Goal: Information Seeking & Learning: Check status

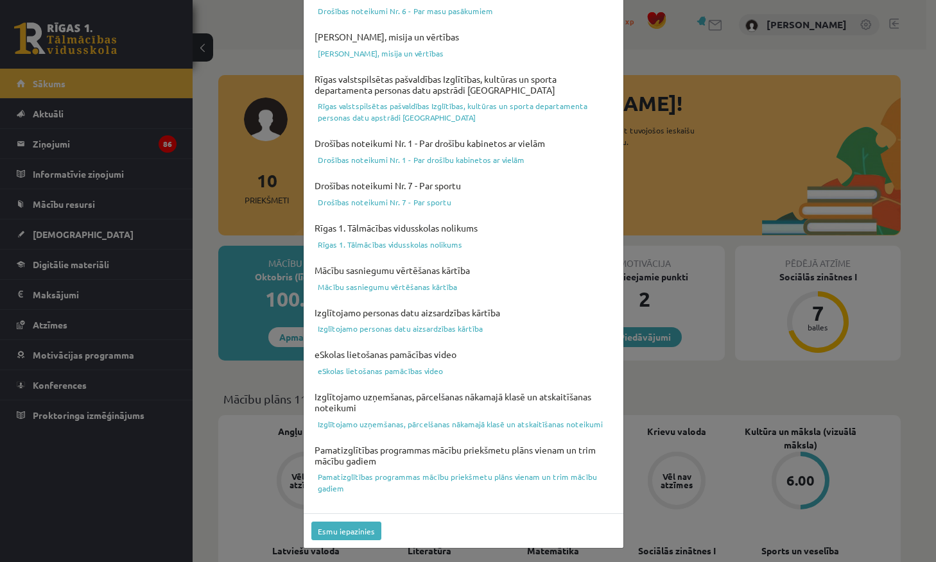
scroll to position [362, 0]
click at [354, 536] on button "Esmu iepazinies" at bounding box center [346, 531] width 70 height 19
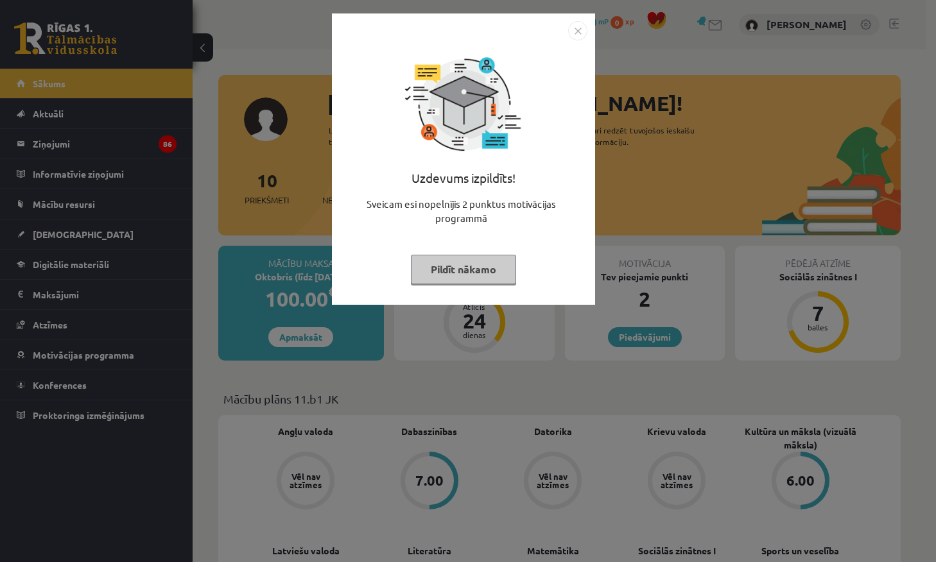
click at [467, 261] on button "Pildīt nākamo" at bounding box center [463, 270] width 105 height 30
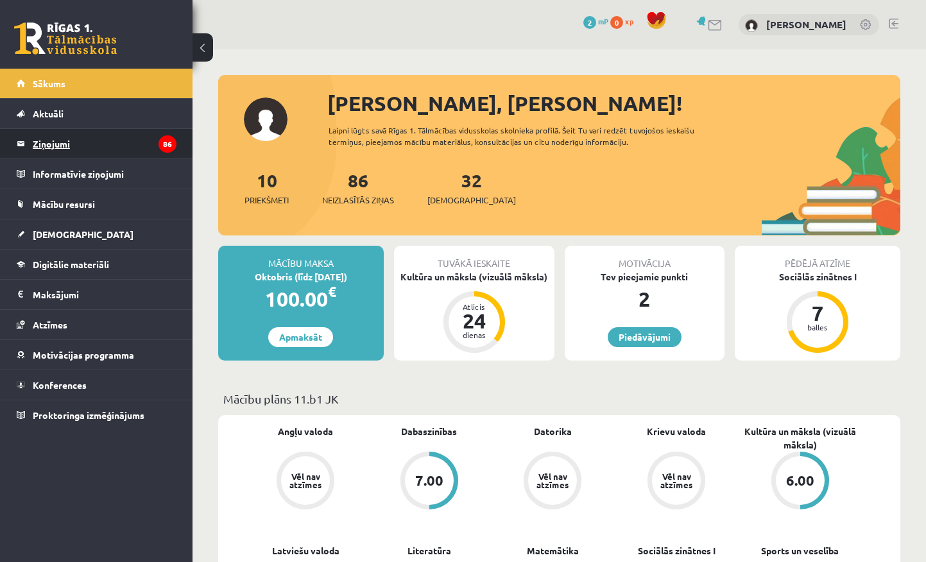
click at [132, 148] on legend "Ziņojumi 86" at bounding box center [105, 144] width 144 height 30
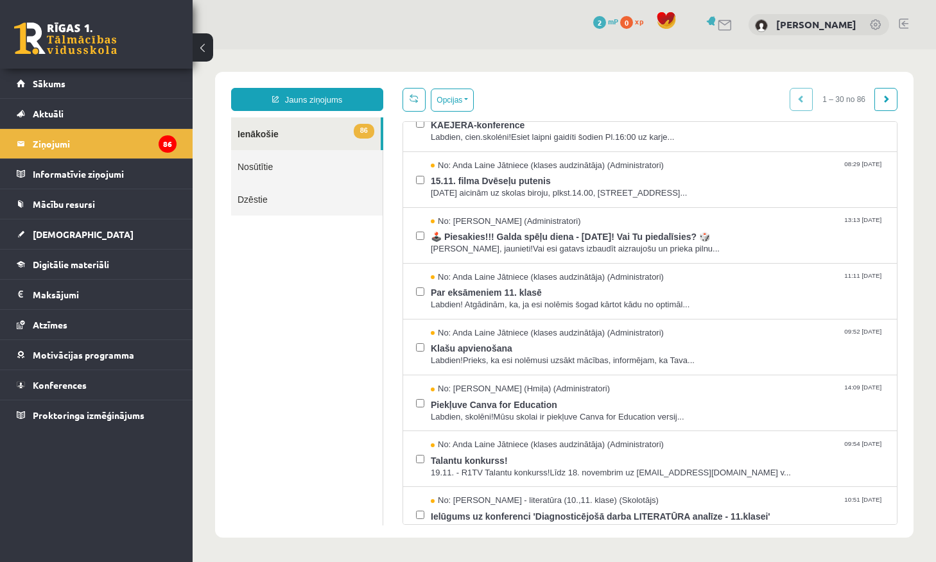
scroll to position [1287, 0]
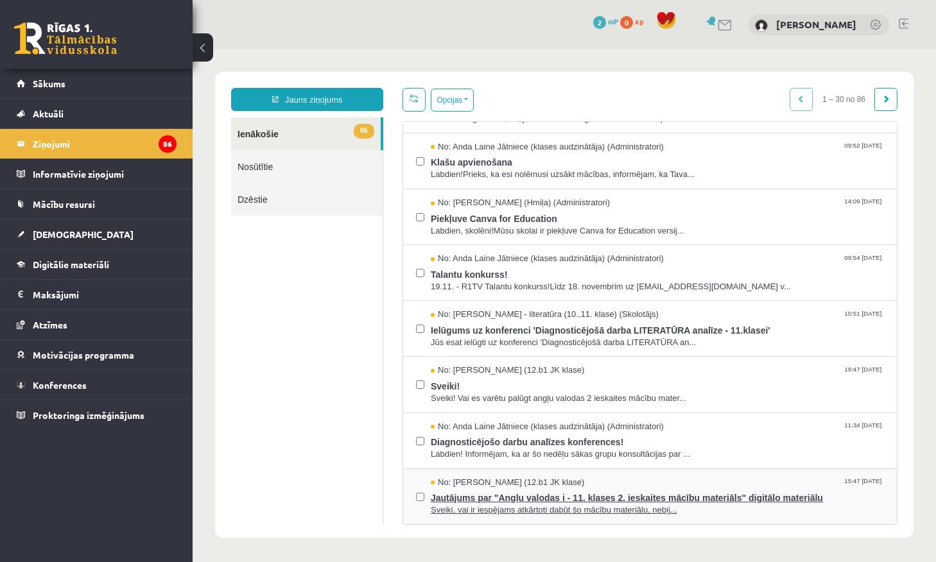
click at [482, 485] on span "No: [PERSON_NAME] (12.b1 JK klase)" at bounding box center [507, 483] width 153 height 12
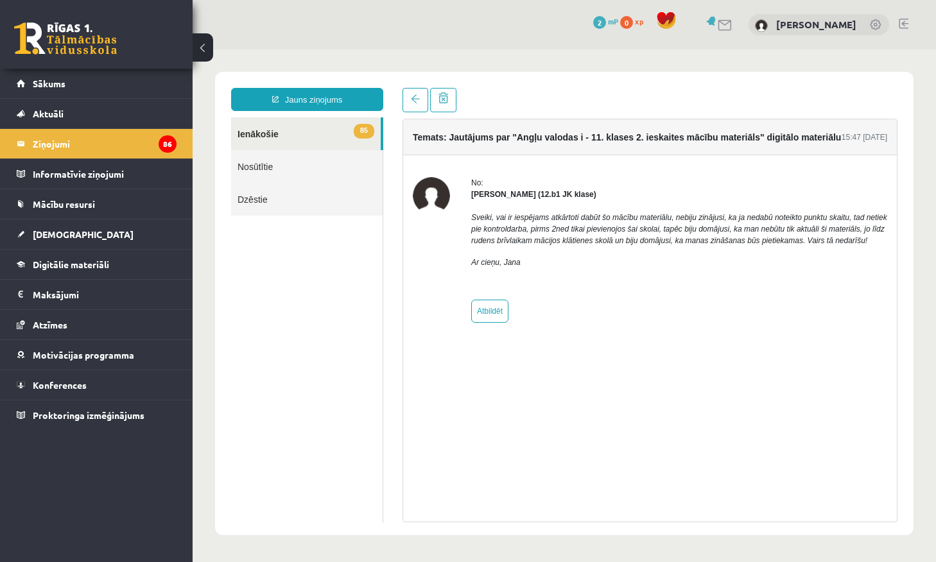
scroll to position [0, 0]
click at [413, 99] on span at bounding box center [415, 98] width 9 height 9
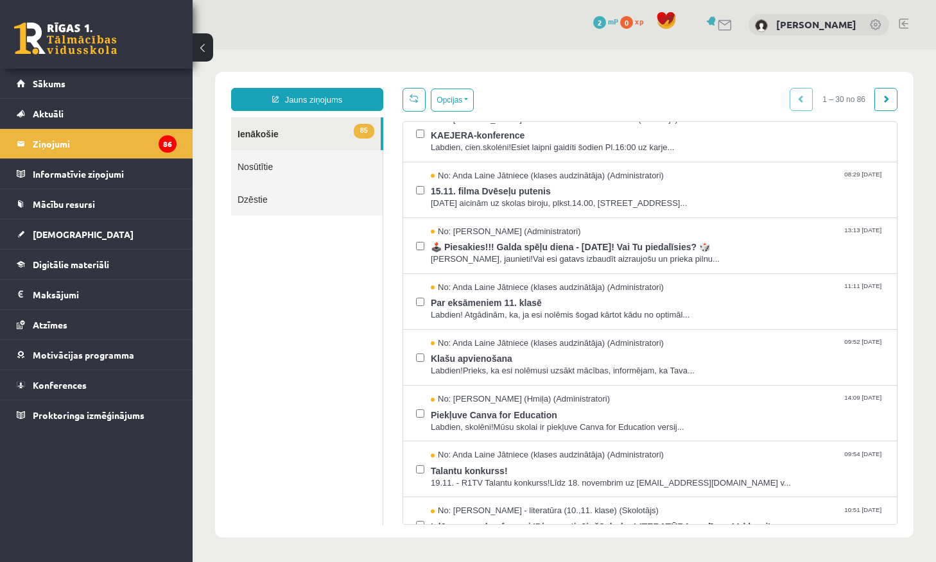
scroll to position [1287, 0]
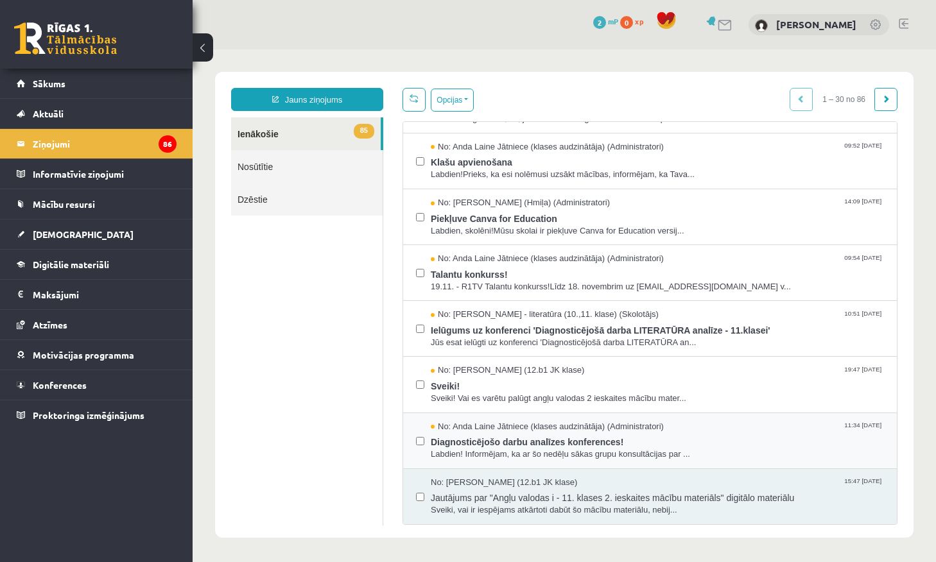
click at [424, 443] on div "No: Anda Laine Jātniece (klases audzinātāja) (Administratori) 11:34 04/11/2024 …" at bounding box center [650, 441] width 468 height 40
click at [478, 444] on span "Diagnosticējošo darbu analīzes konferences!" at bounding box center [657, 441] width 453 height 16
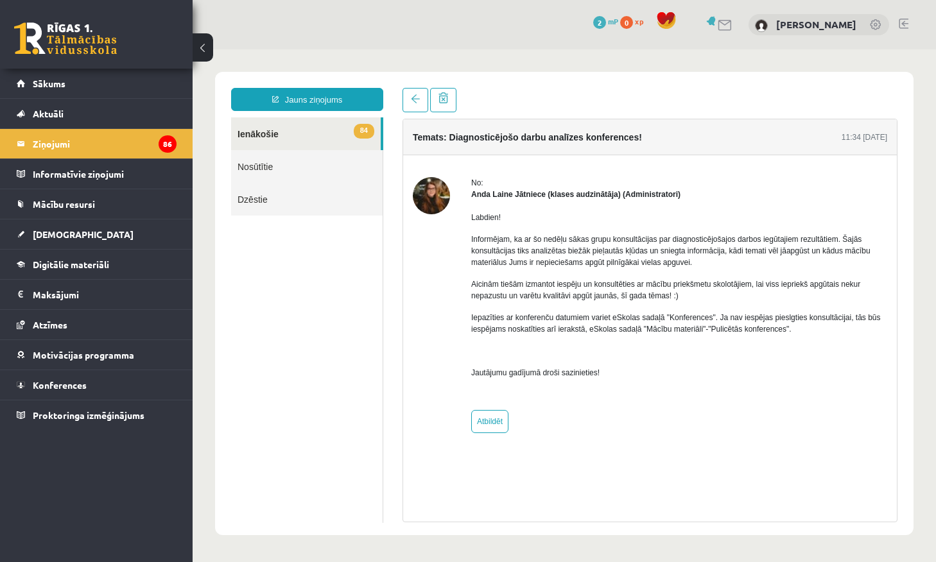
scroll to position [0, 0]
click at [423, 97] on link at bounding box center [415, 100] width 26 height 24
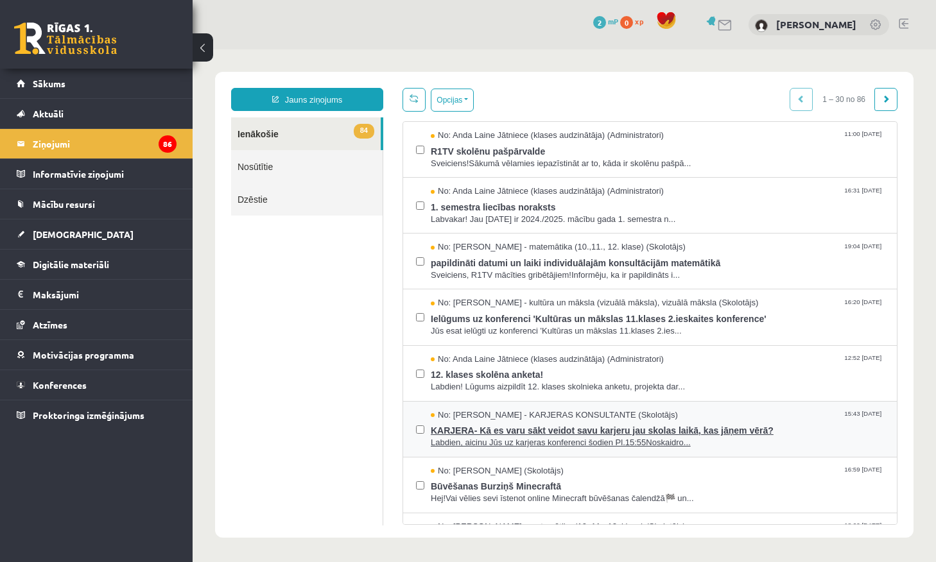
click at [599, 416] on span "No: [PERSON_NAME] - KARJERAS KONSULTANTE (Skolotājs)" at bounding box center [554, 415] width 247 height 12
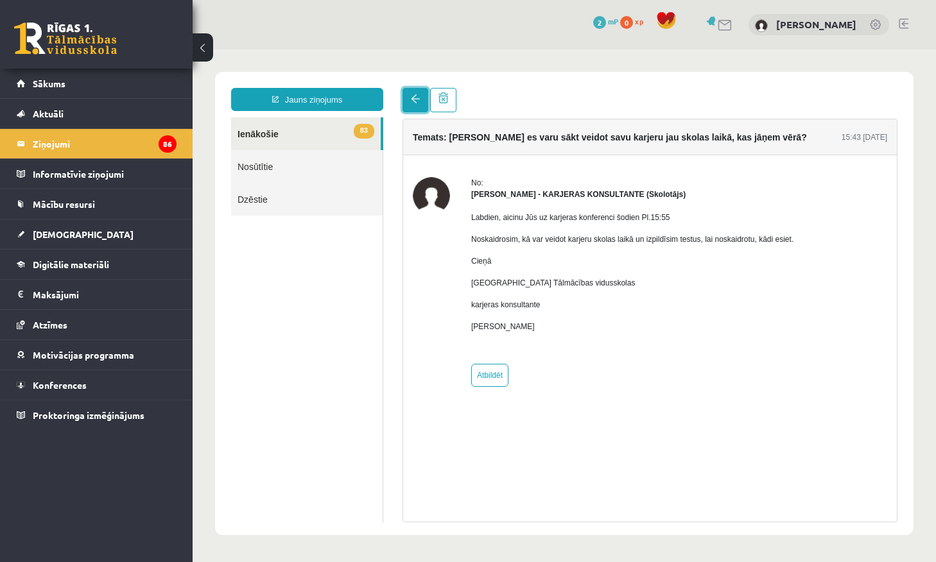
click at [409, 101] on link at bounding box center [415, 100] width 26 height 24
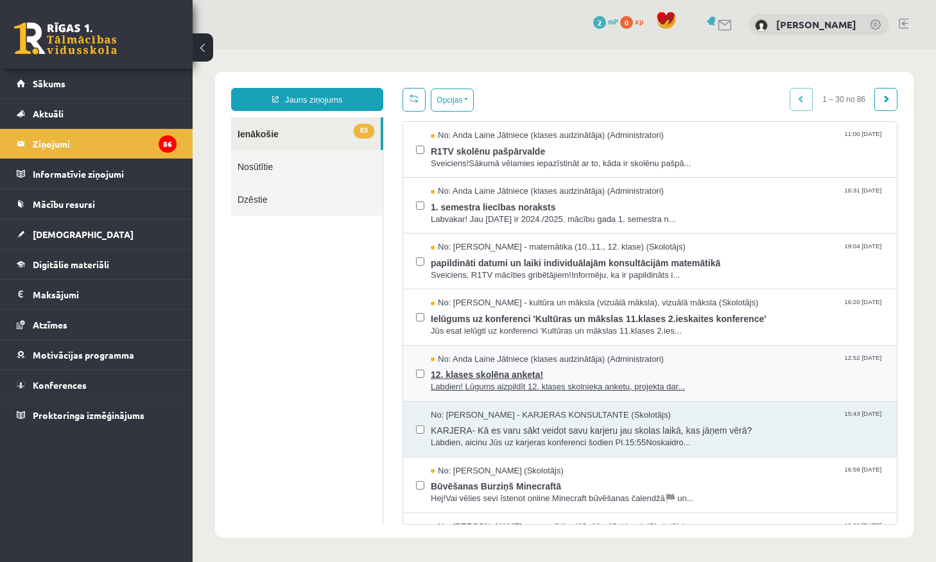
click at [495, 377] on span "12. klases skolēna anketa!" at bounding box center [657, 373] width 453 height 16
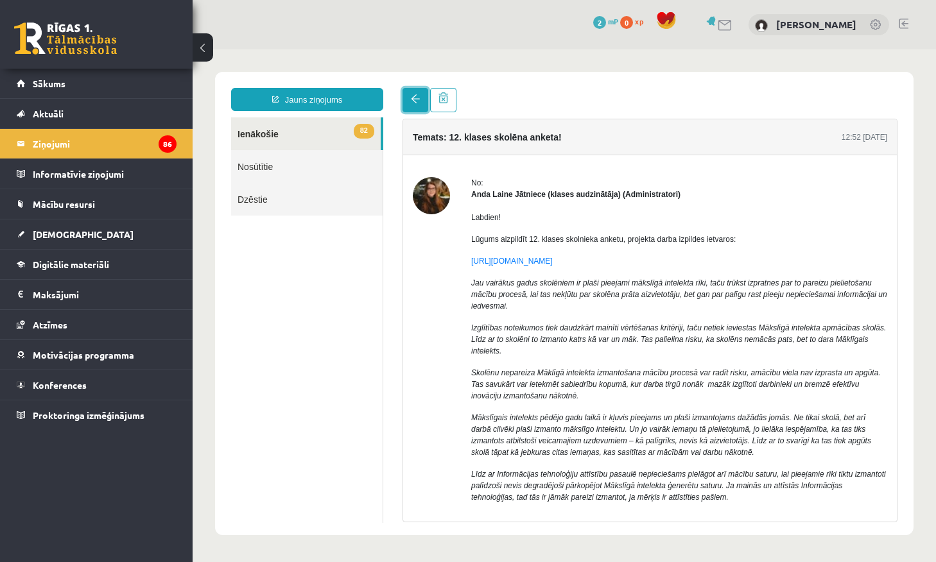
click at [414, 110] on link at bounding box center [415, 100] width 26 height 24
click at [442, 100] on span at bounding box center [443, 97] width 10 height 11
click at [418, 101] on span at bounding box center [415, 98] width 9 height 9
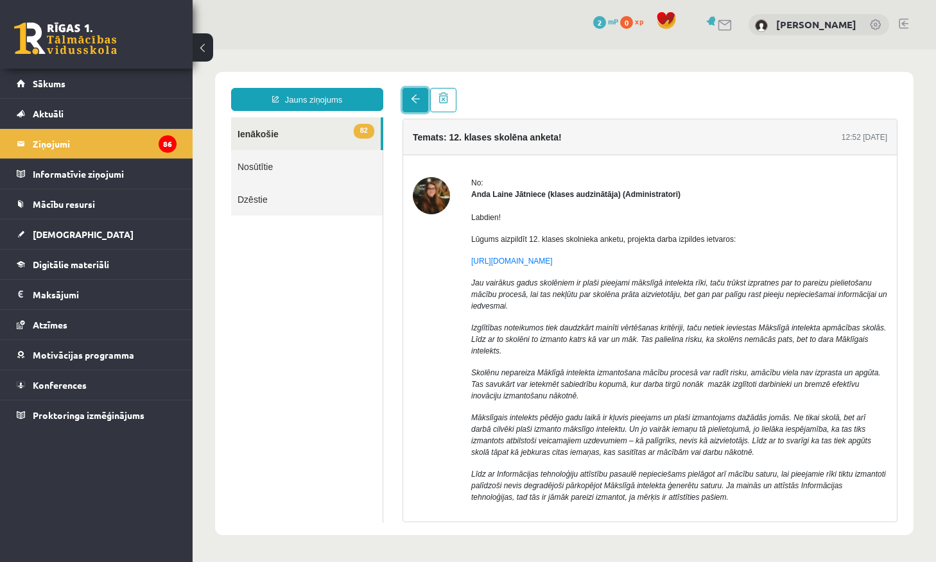
click at [418, 101] on span at bounding box center [415, 98] width 9 height 9
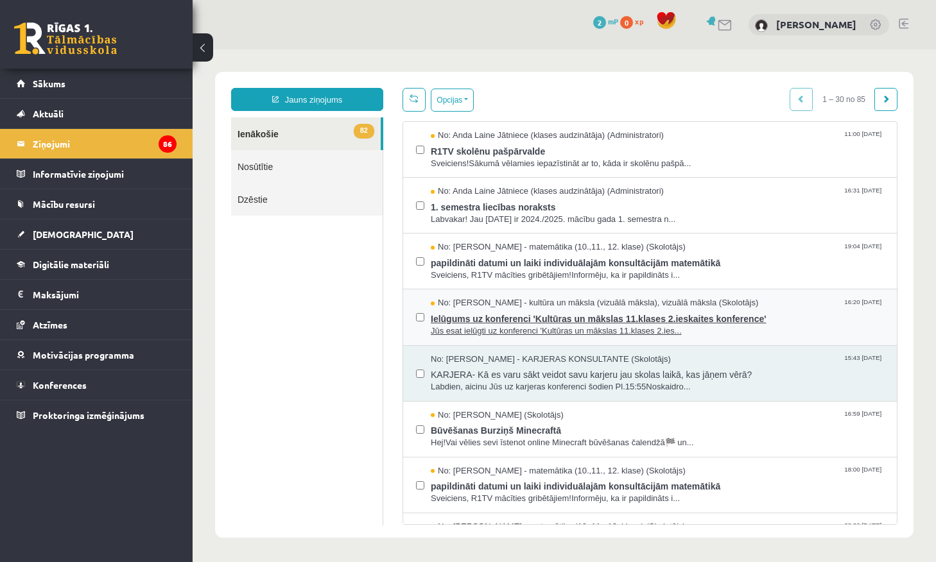
click at [463, 307] on span "No: [PERSON_NAME] - kultūra un māksla (vizuālā māksla), vizuālā māksla (Skolotā…" at bounding box center [594, 303] width 327 height 12
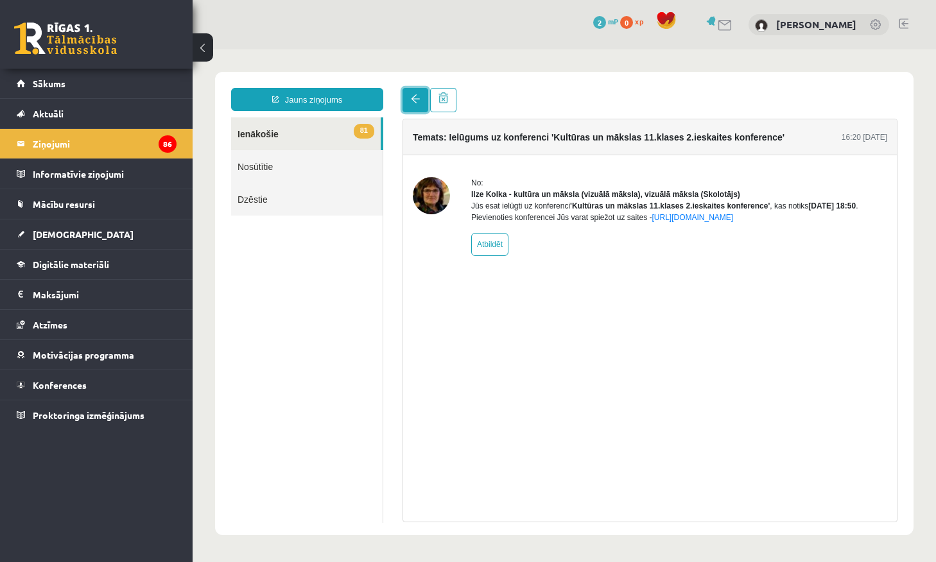
click at [424, 99] on link at bounding box center [415, 100] width 26 height 24
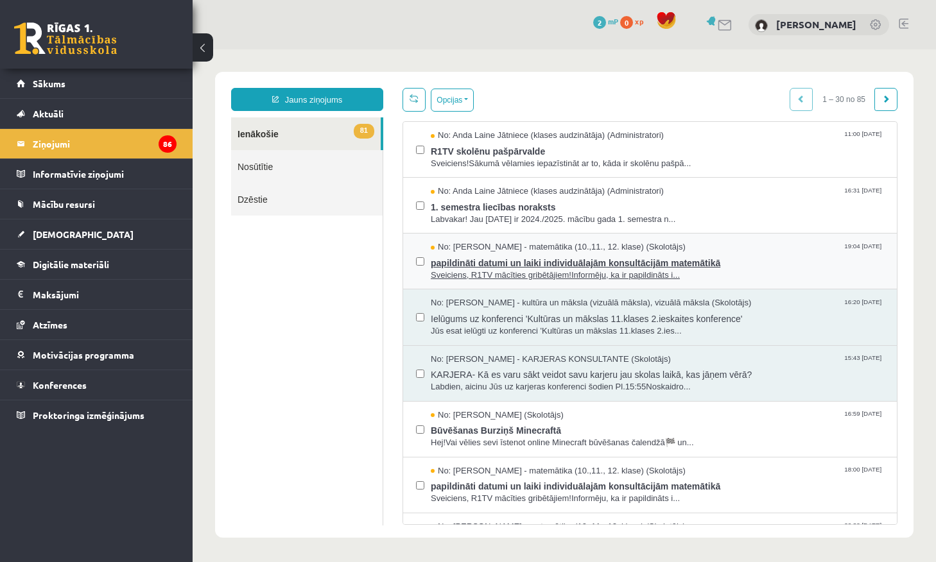
click at [509, 271] on span "Sveiciens, R1TV mācīties gribētājiem!Informēju, ka ir papildināts i..." at bounding box center [657, 276] width 453 height 12
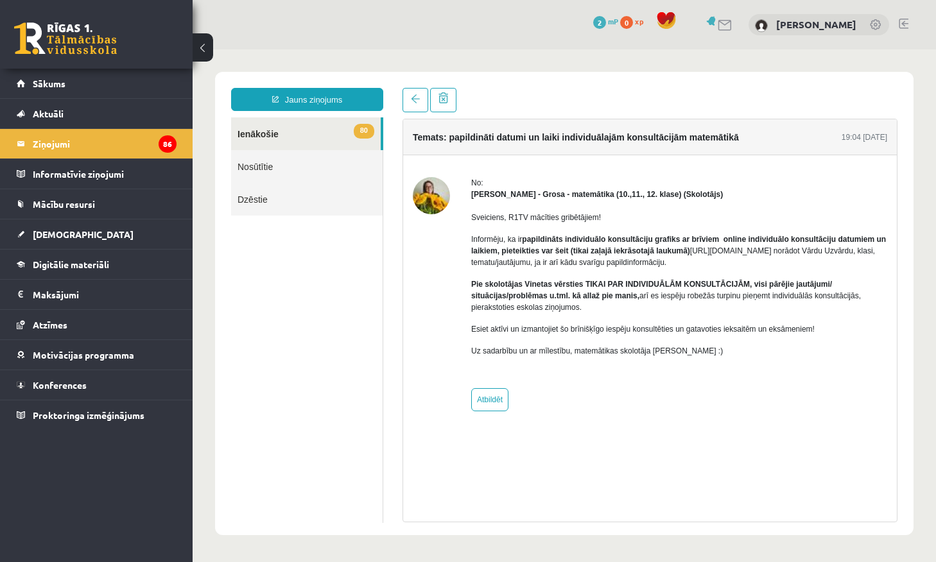
click at [420, 112] on div "Temats: papildināti datumi un laiki individuālajām konsultācijām matemātikā 19:…" at bounding box center [650, 305] width 514 height 434
click at [416, 98] on span at bounding box center [415, 98] width 9 height 9
click at [415, 105] on link at bounding box center [415, 100] width 26 height 24
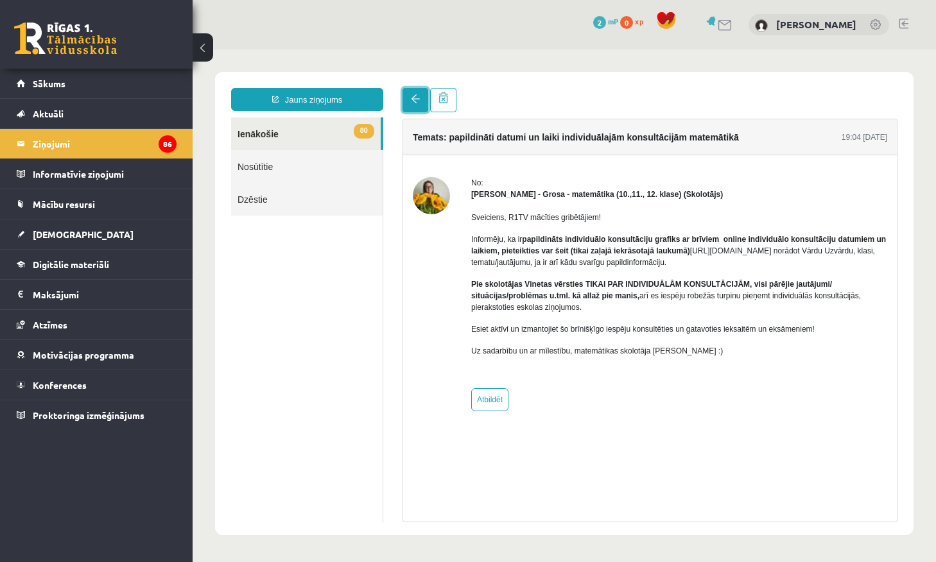
click at [415, 105] on link at bounding box center [415, 100] width 26 height 24
click at [437, 95] on link at bounding box center [443, 100] width 26 height 24
click at [416, 100] on span at bounding box center [415, 98] width 9 height 9
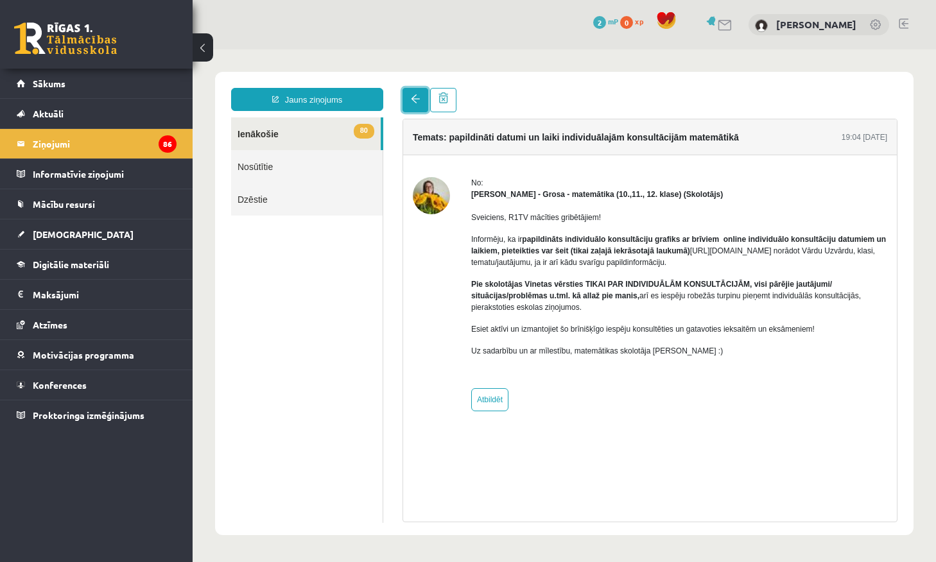
click at [416, 100] on span at bounding box center [415, 98] width 9 height 9
click at [413, 100] on span at bounding box center [415, 98] width 9 height 9
click at [413, 103] on span at bounding box center [415, 98] width 9 height 9
click at [415, 99] on span at bounding box center [415, 98] width 9 height 9
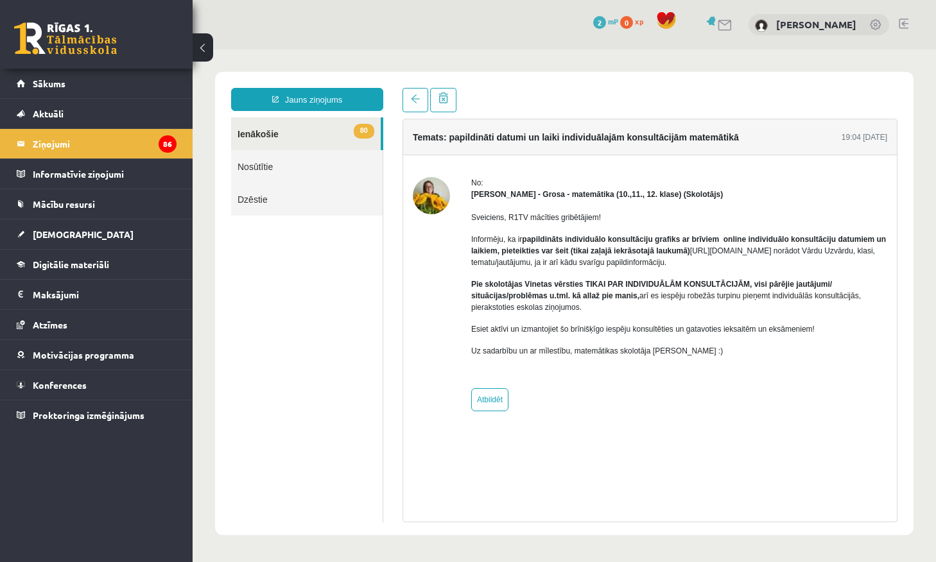
click at [305, 138] on link "80 Ienākošie" at bounding box center [306, 133] width 150 height 33
click at [295, 169] on link "Nosūtītie" at bounding box center [306, 166] width 151 height 33
click at [295, 201] on link "Dzēstie" at bounding box center [306, 199] width 151 height 33
click at [415, 92] on link at bounding box center [415, 100] width 26 height 24
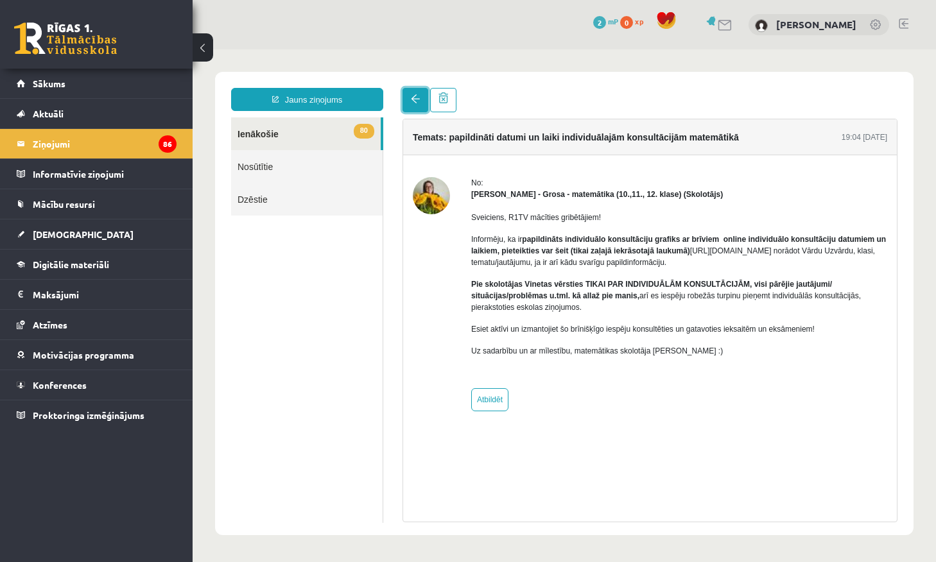
click at [415, 92] on link at bounding box center [415, 100] width 26 height 24
click at [415, 98] on span at bounding box center [415, 98] width 9 height 9
click at [197, 53] on button at bounding box center [203, 47] width 21 height 28
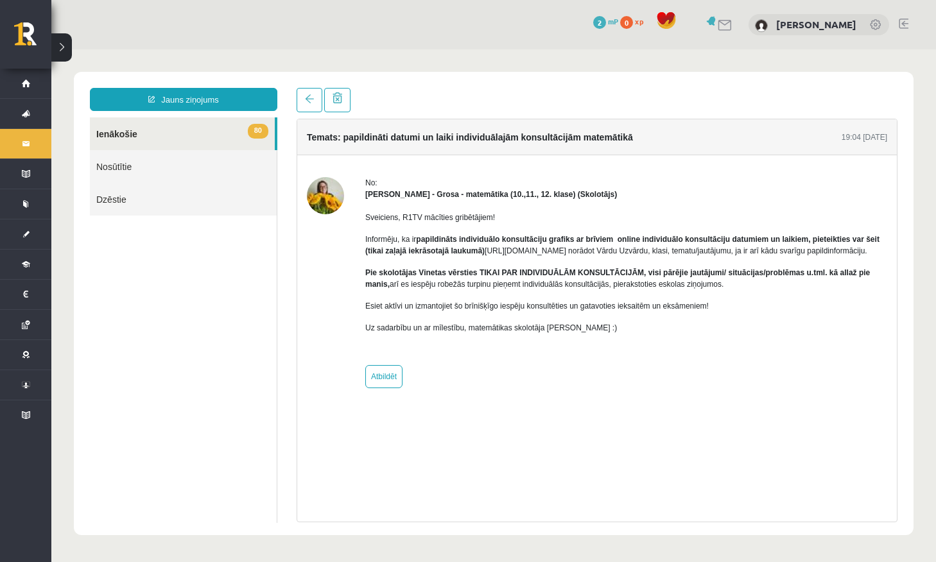
click at [64, 46] on button at bounding box center [61, 47] width 21 height 28
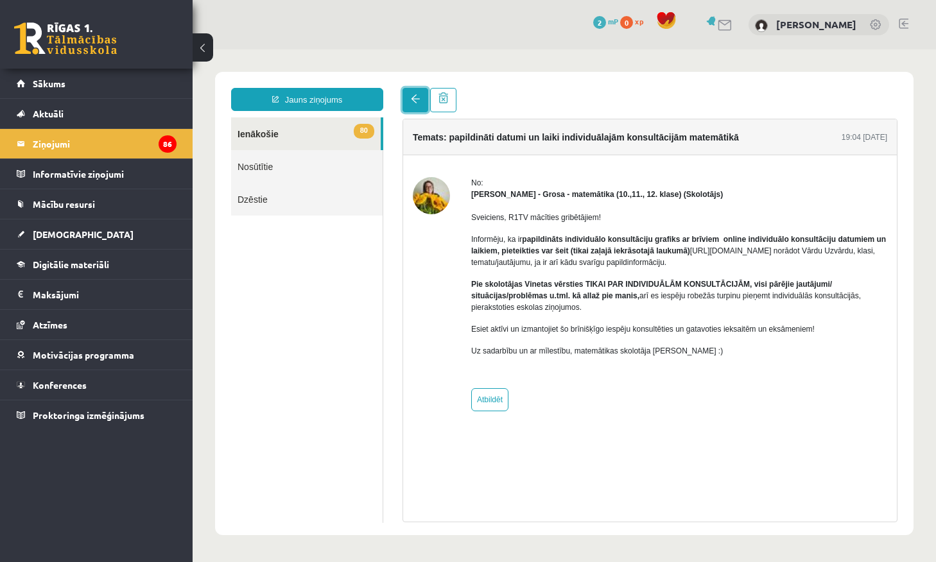
click at [415, 103] on span at bounding box center [415, 98] width 9 height 9
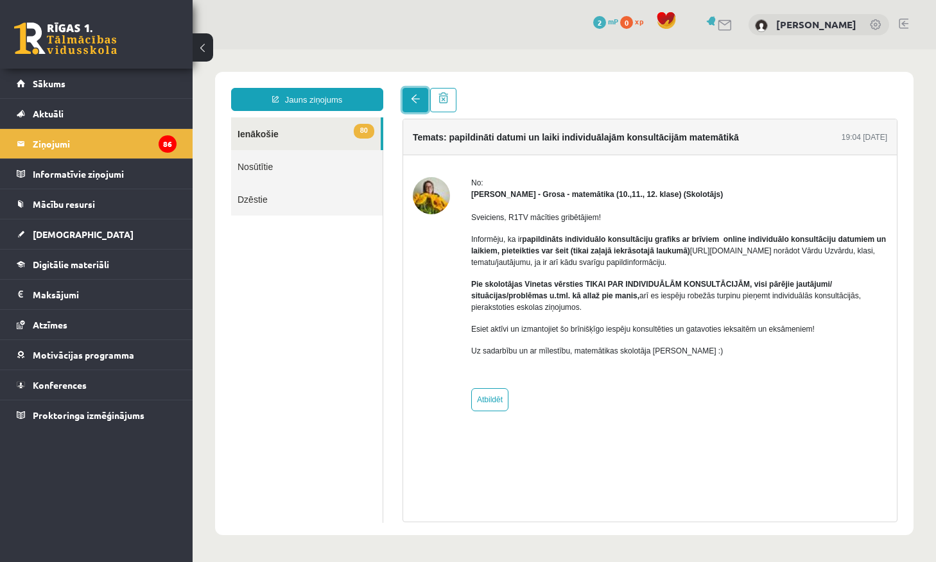
click at [415, 103] on span at bounding box center [415, 98] width 9 height 9
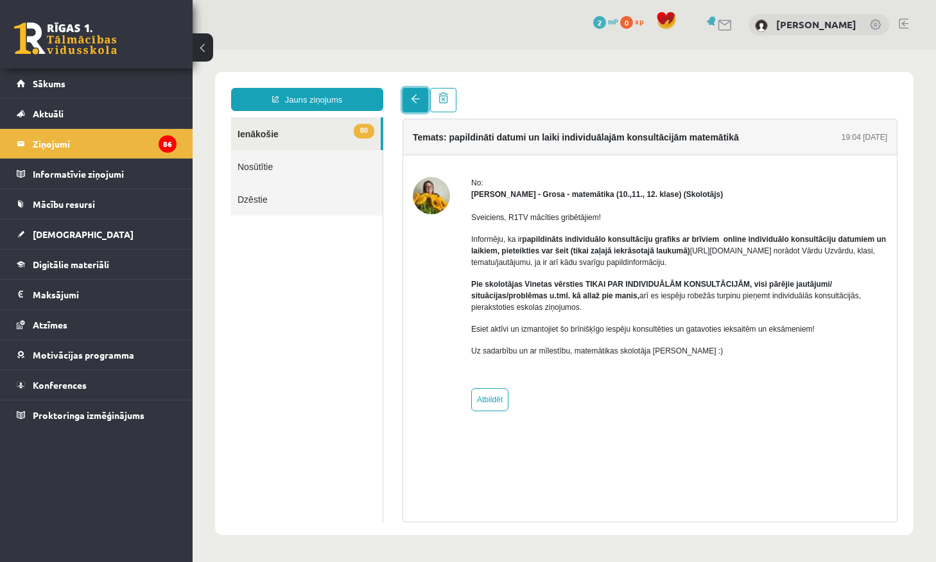
click at [415, 103] on span at bounding box center [415, 98] width 9 height 9
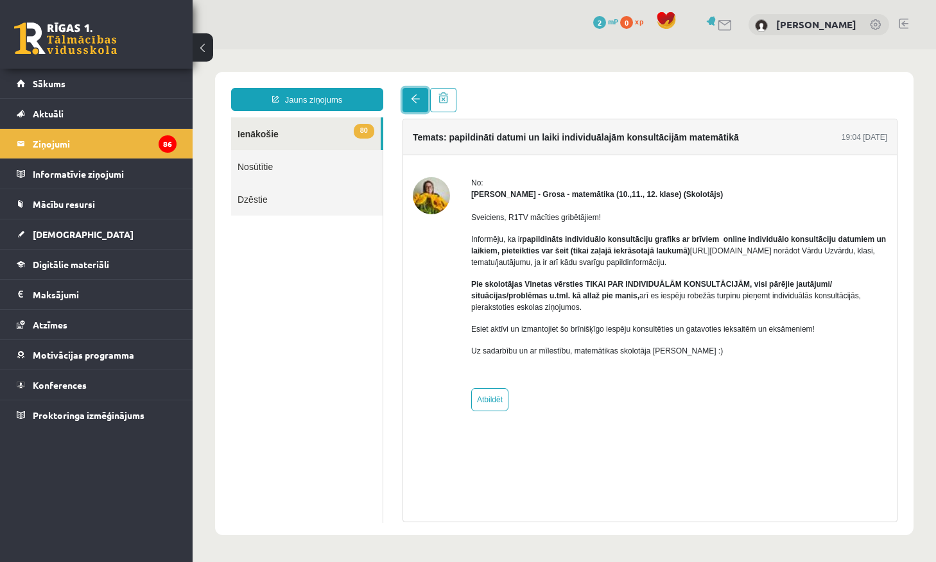
click at [415, 103] on span at bounding box center [415, 98] width 9 height 9
click at [103, 82] on link "Sākums" at bounding box center [97, 84] width 160 height 30
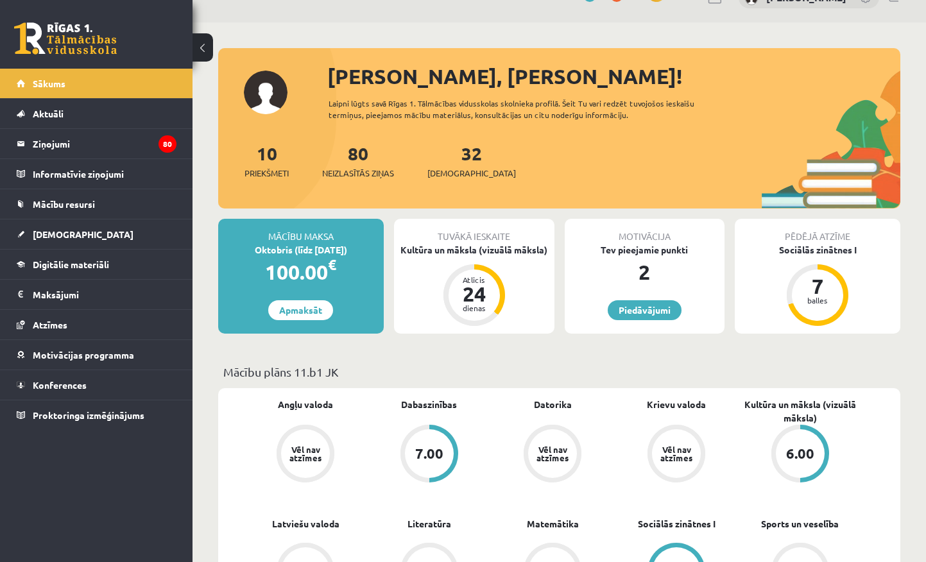
scroll to position [26, 0]
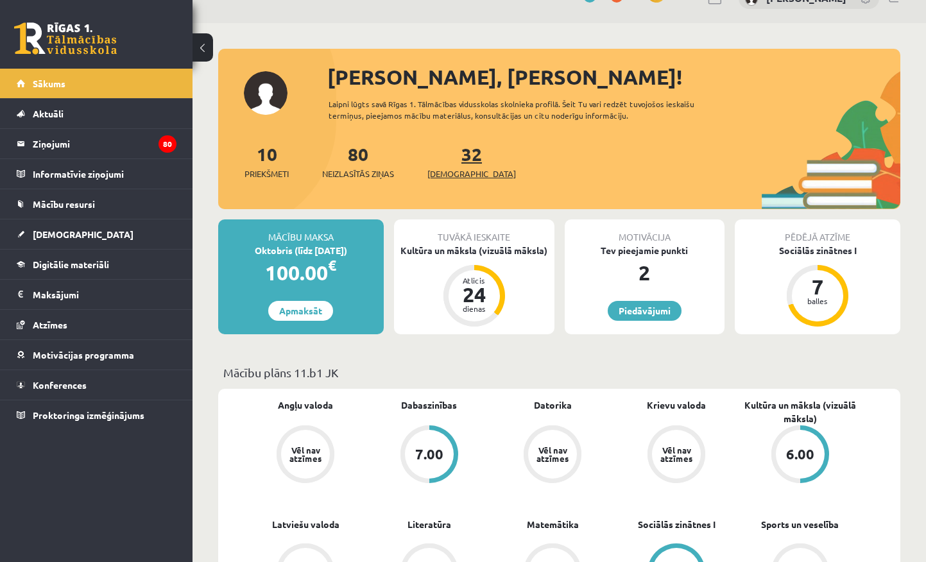
click at [452, 169] on span "[DEMOGRAPHIC_DATA]" at bounding box center [471, 173] width 89 height 13
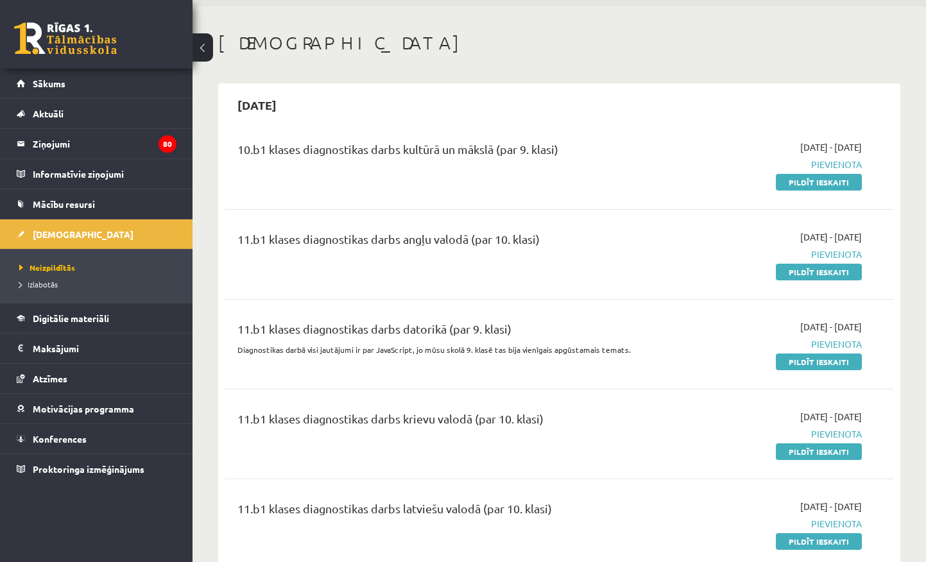
scroll to position [44, 0]
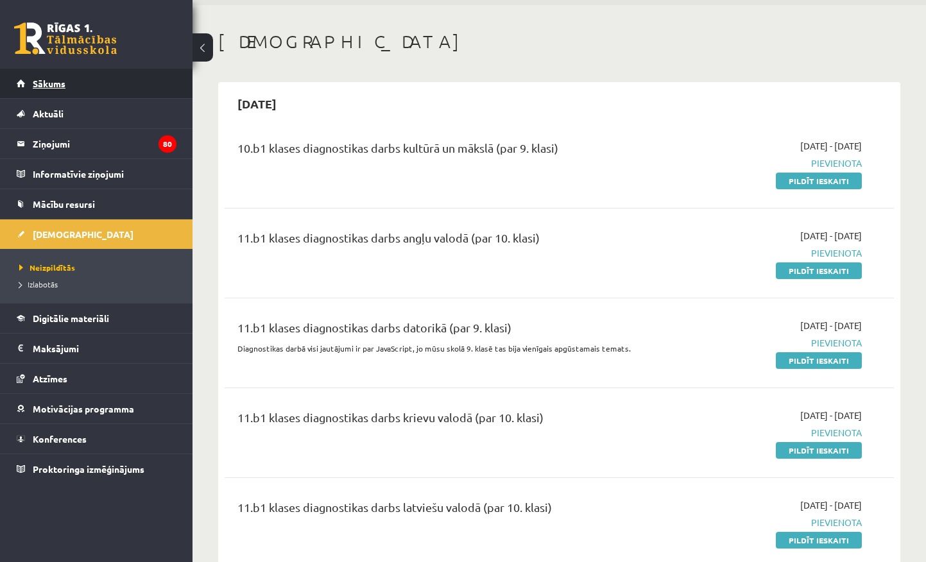
click at [52, 76] on link "Sākums" at bounding box center [97, 84] width 160 height 30
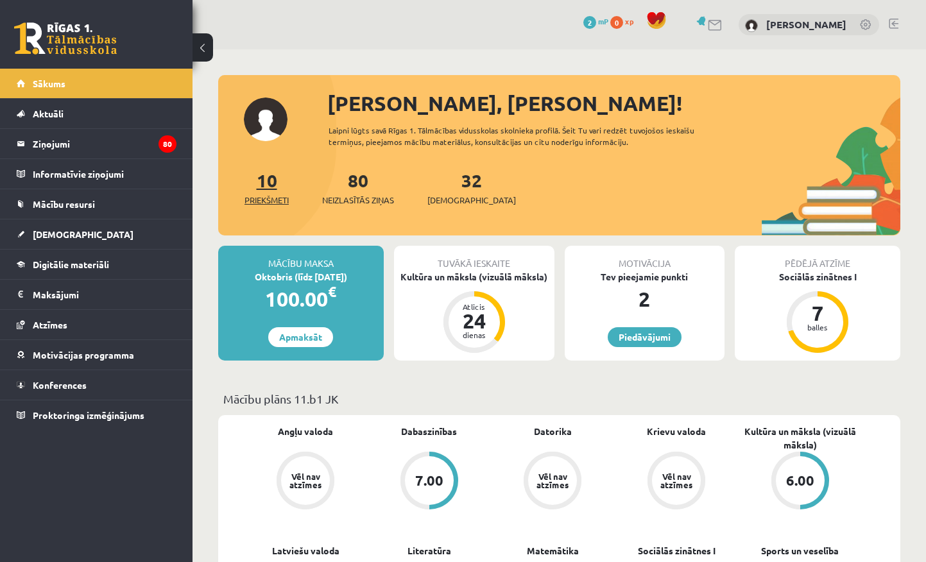
click at [269, 198] on span "Priekšmeti" at bounding box center [267, 200] width 44 height 13
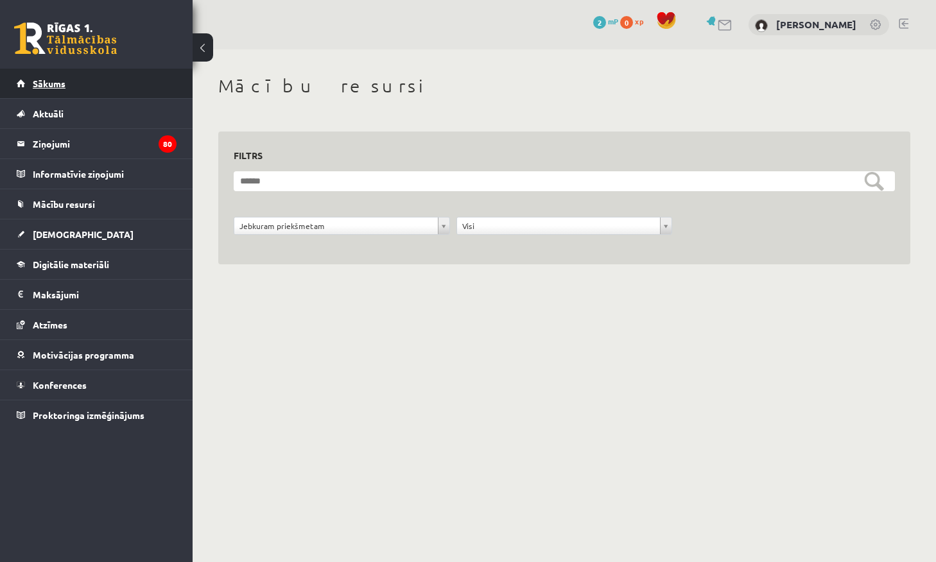
click at [42, 85] on span "Sākums" at bounding box center [49, 84] width 33 height 12
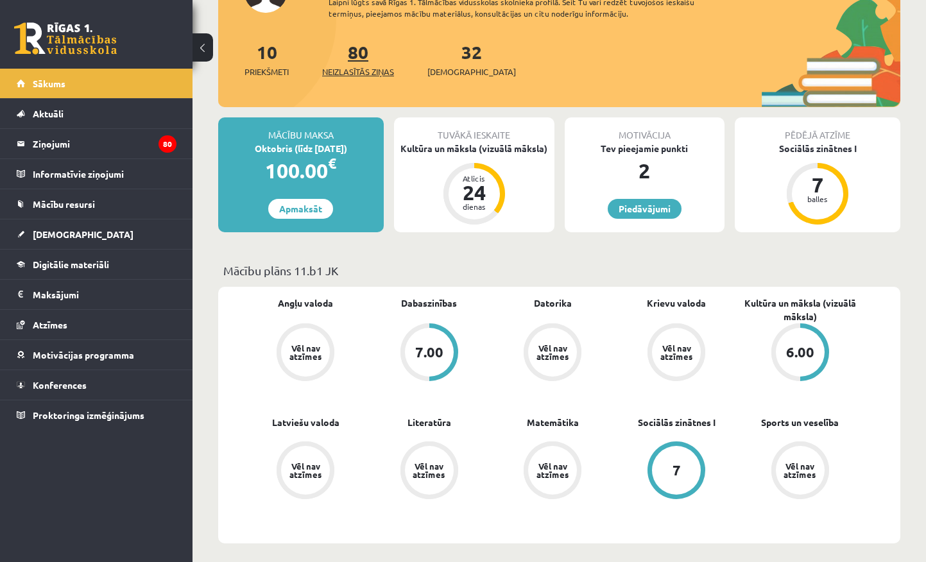
scroll to position [132, 0]
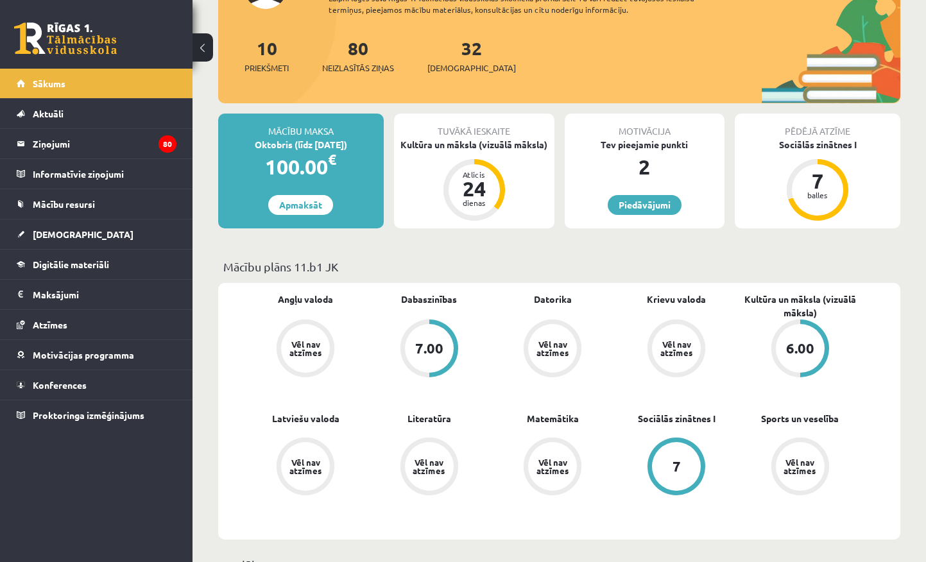
click at [308, 342] on div "Vēl nav atzīmes" at bounding box center [305, 348] width 36 height 17
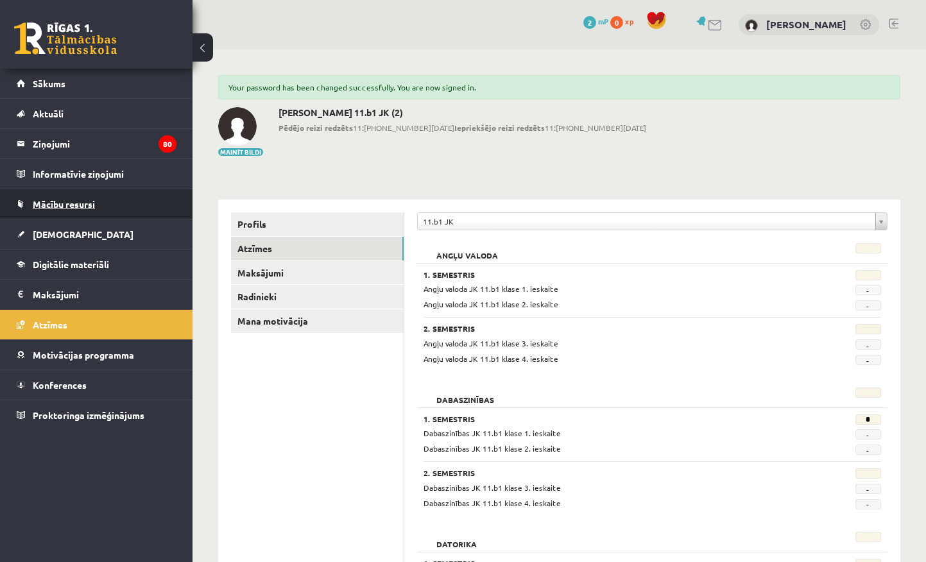
click at [79, 203] on span "Mācību resursi" at bounding box center [64, 204] width 62 height 12
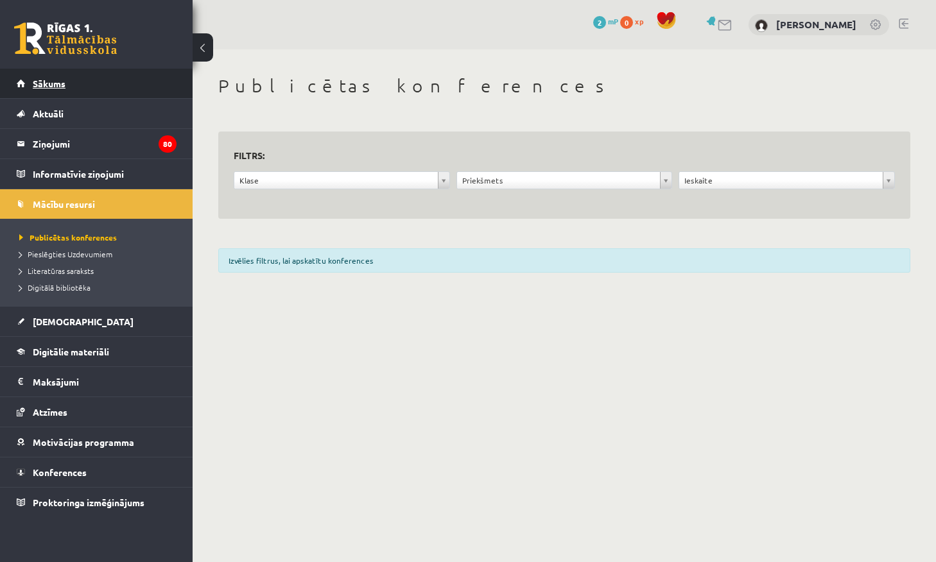
click at [63, 89] on link "Sākums" at bounding box center [97, 84] width 160 height 30
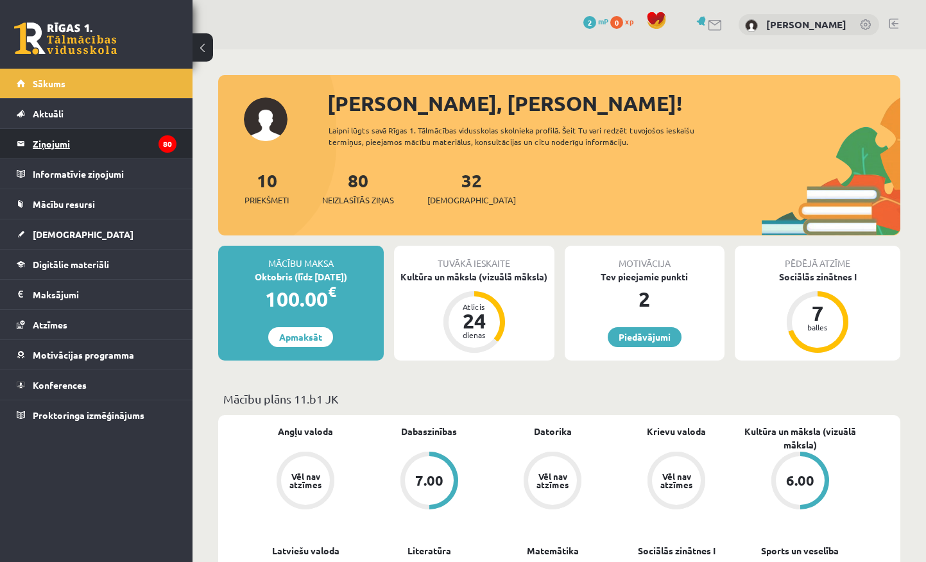
click at [167, 146] on icon "80" at bounding box center [168, 143] width 18 height 17
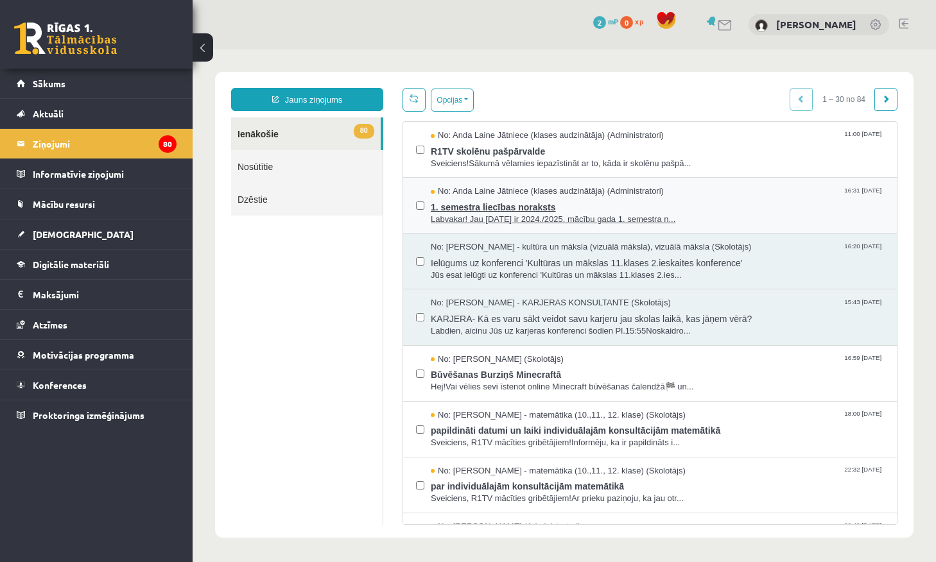
click at [486, 214] on span "Labvakar! Jau [DATE] ir 2024./2025. mācību gada 1. semestra n..." at bounding box center [657, 220] width 453 height 12
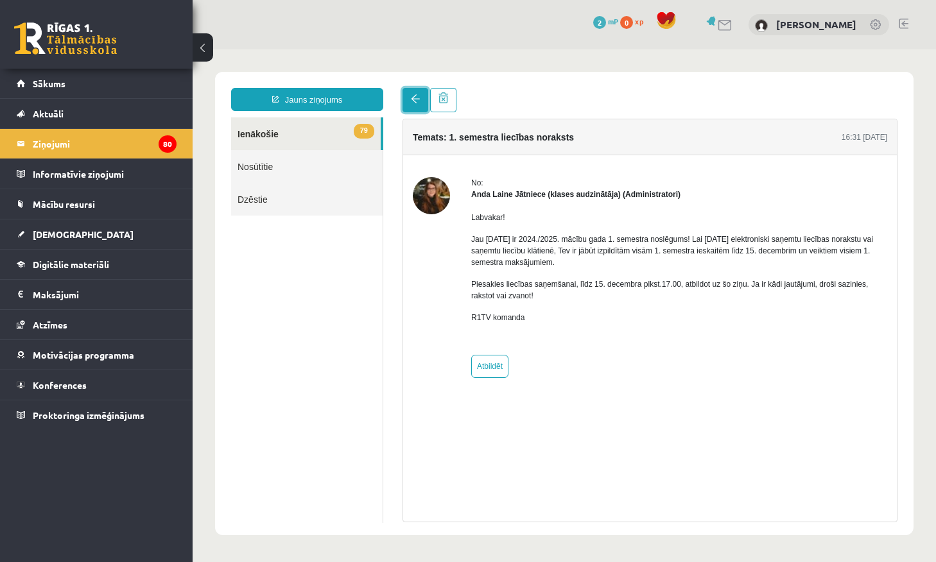
click at [417, 103] on span at bounding box center [415, 98] width 9 height 9
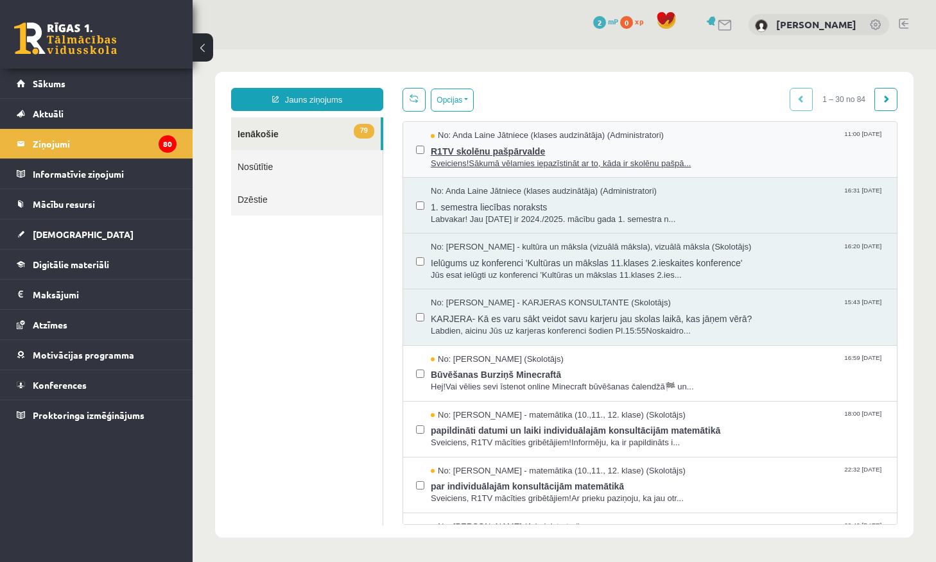
click at [474, 144] on span "R1TV skolēnu pašpārvalde" at bounding box center [657, 150] width 453 height 16
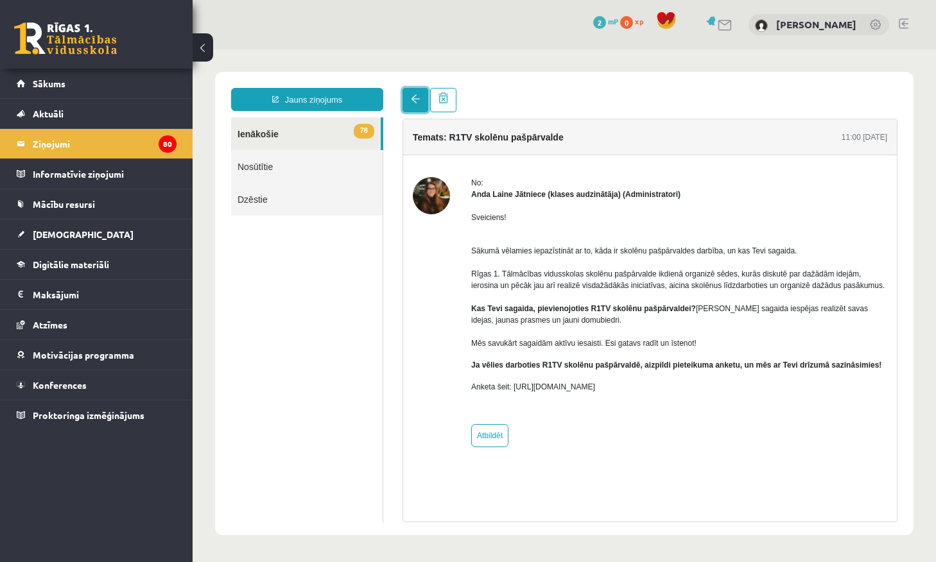
click at [407, 96] on link at bounding box center [415, 100] width 26 height 24
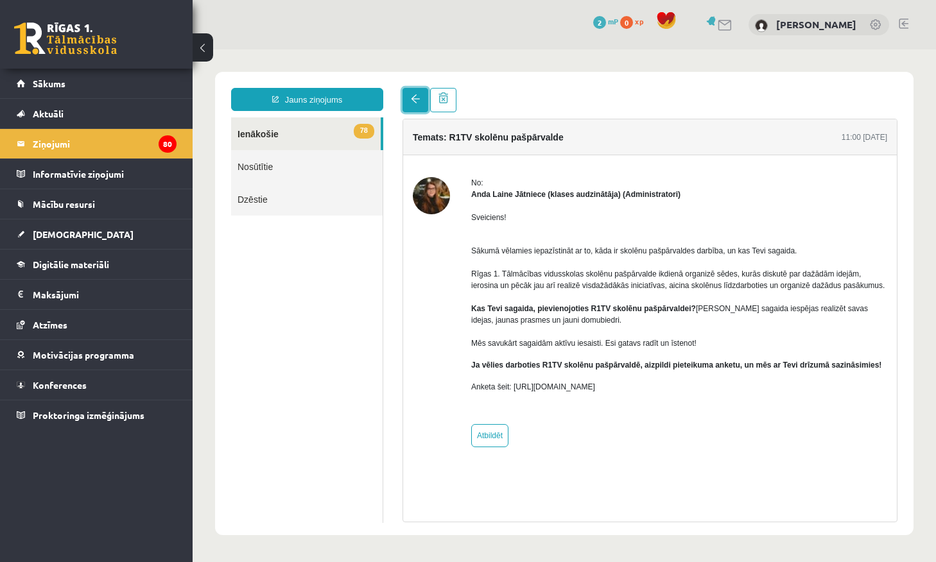
click at [407, 96] on link at bounding box center [415, 100] width 26 height 24
click at [317, 121] on link "78 Ienākošie" at bounding box center [306, 133] width 150 height 33
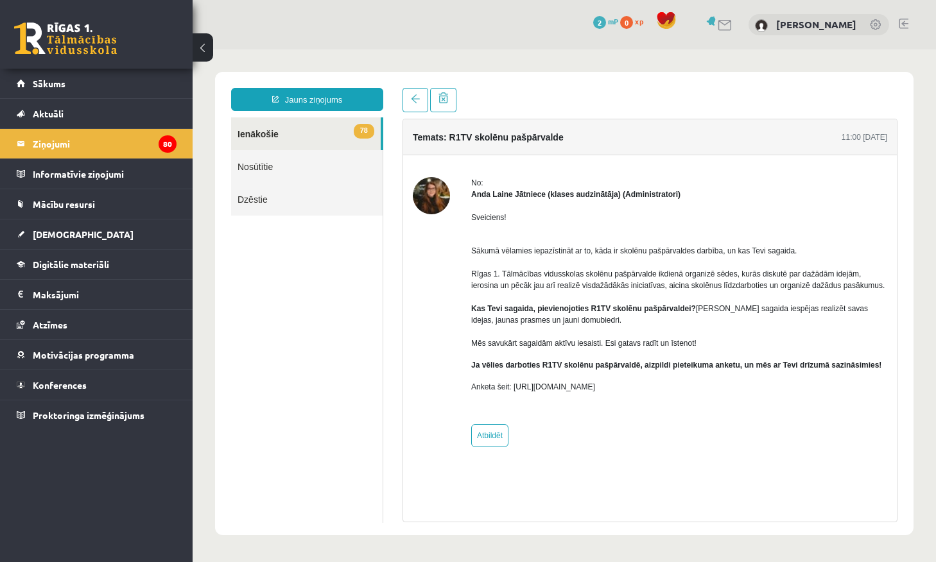
click at [317, 121] on link "78 Ienākošie" at bounding box center [306, 133] width 150 height 33
click at [67, 86] on link "Sākums" at bounding box center [97, 84] width 160 height 30
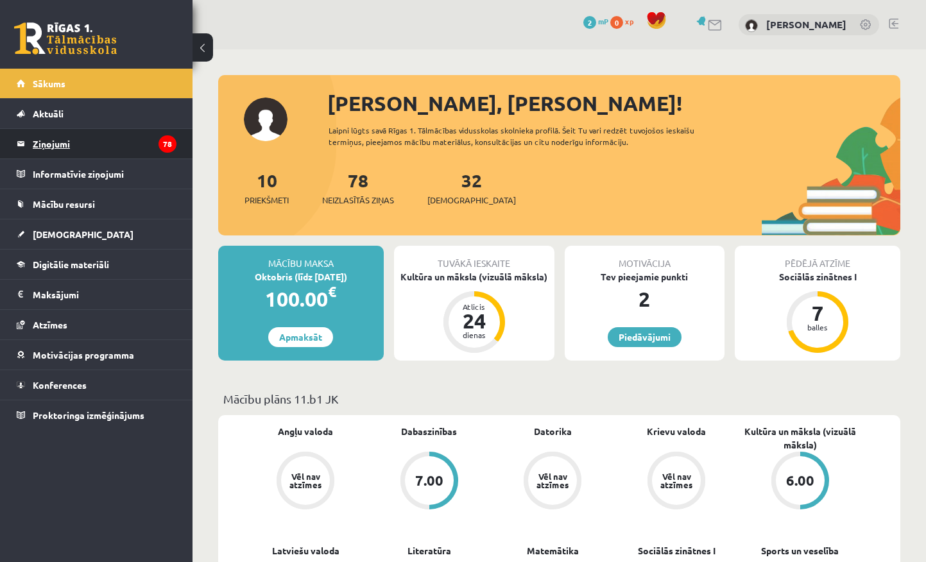
click at [58, 139] on legend "Ziņojumi 78" at bounding box center [105, 144] width 144 height 30
